Goal: Information Seeking & Learning: Learn about a topic

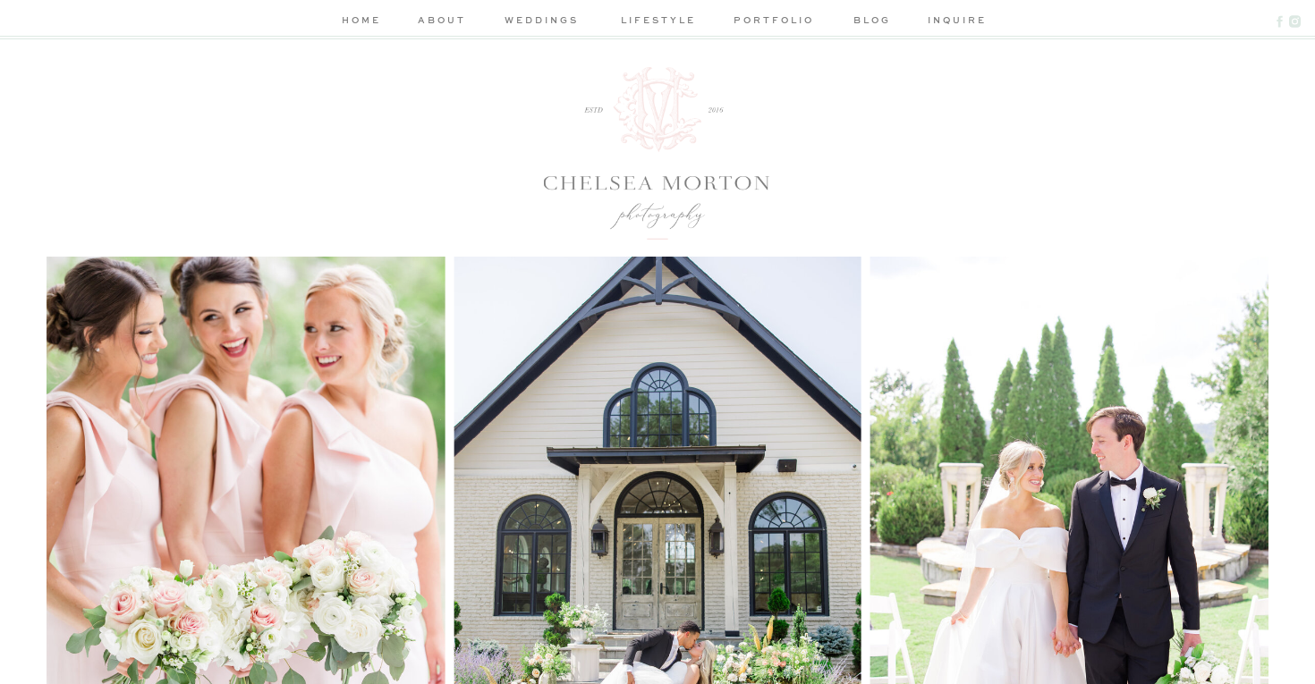
click at [540, 13] on nav "weddings" at bounding box center [541, 22] width 85 height 19
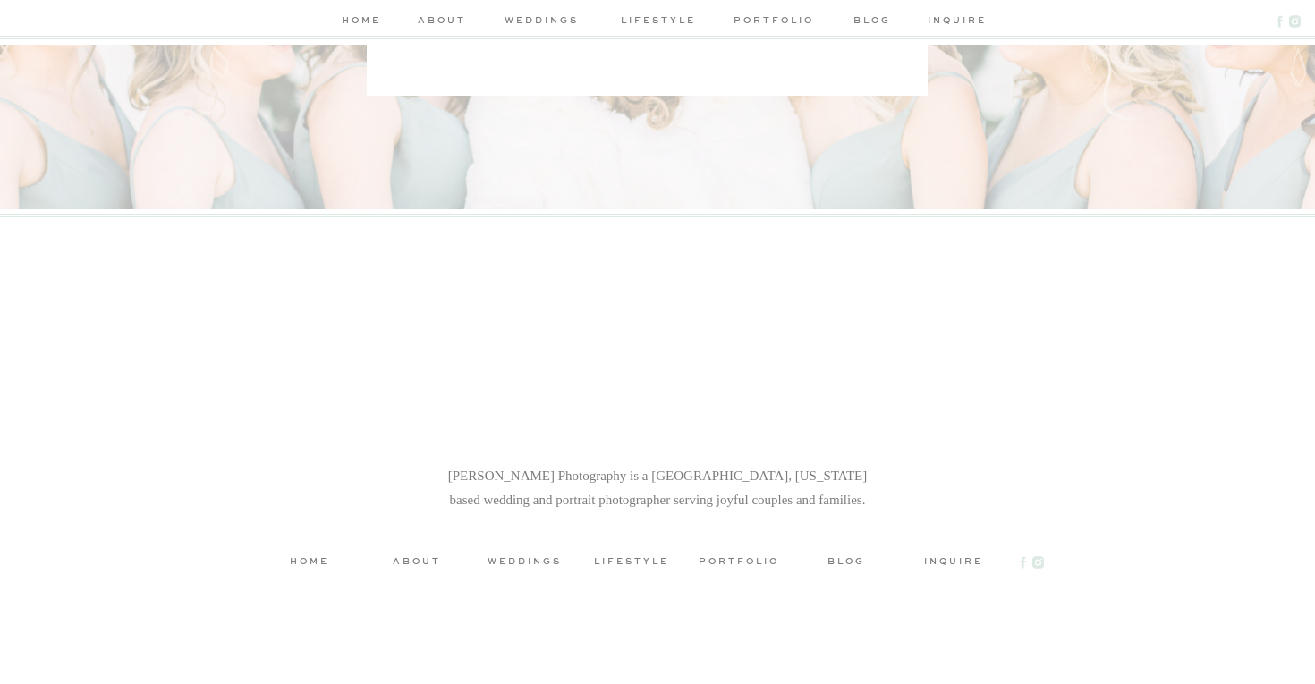
scroll to position [7042, 0]
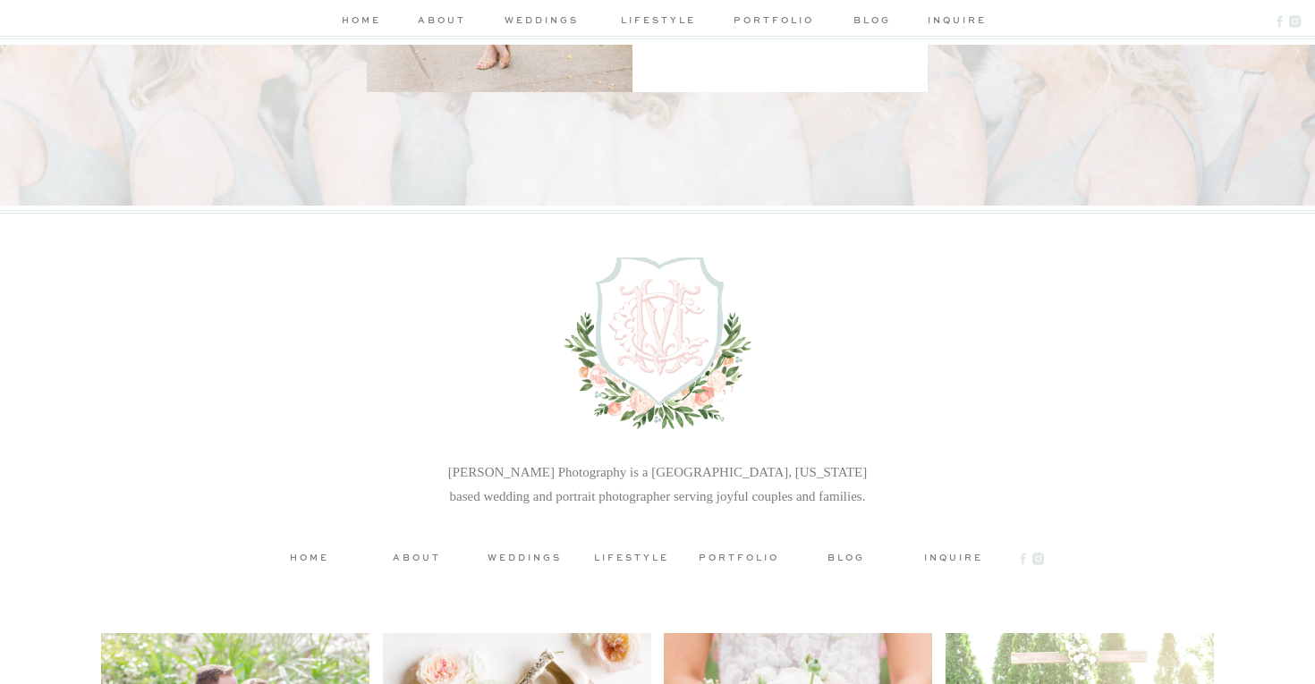
drag, startPoint x: 1155, startPoint y: 411, endPoint x: 1264, endPoint y: 0, distance: 424.8
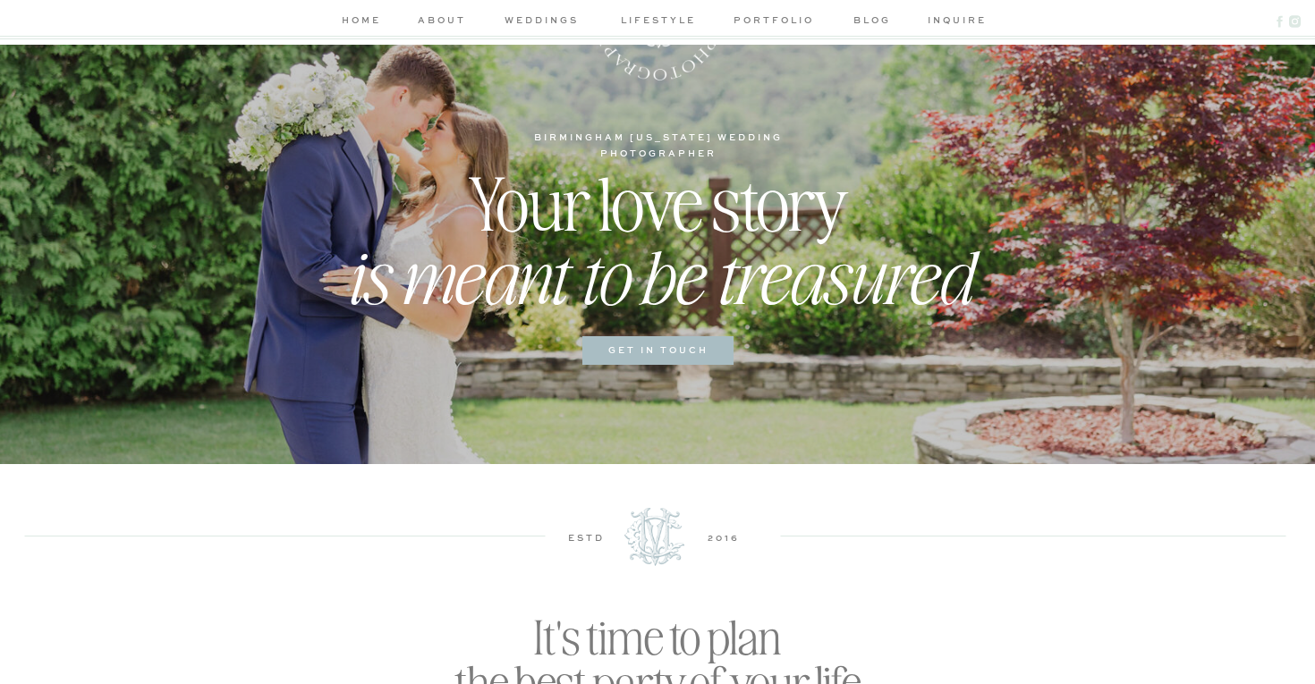
scroll to position [0, 0]
